Goal: Browse casually

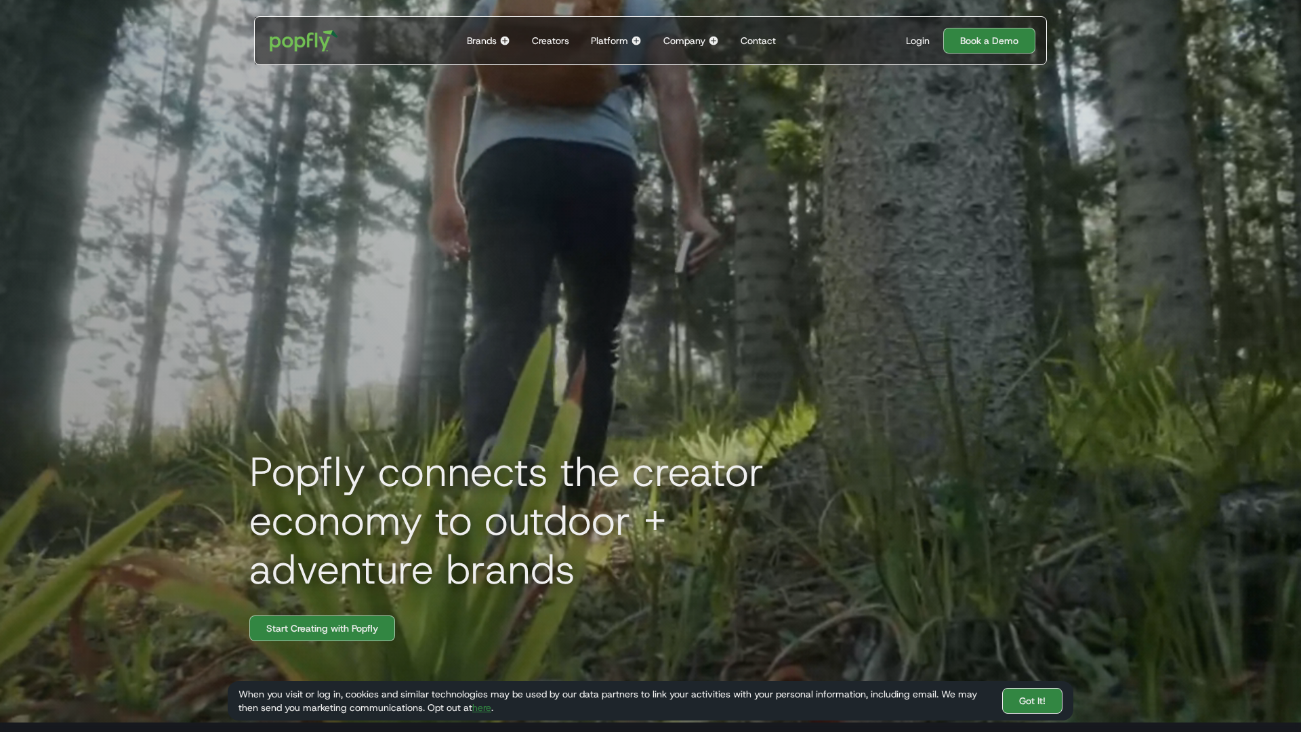
click at [1032, 701] on link "Got It!" at bounding box center [1032, 701] width 60 height 26
